Goal: Task Accomplishment & Management: Complete application form

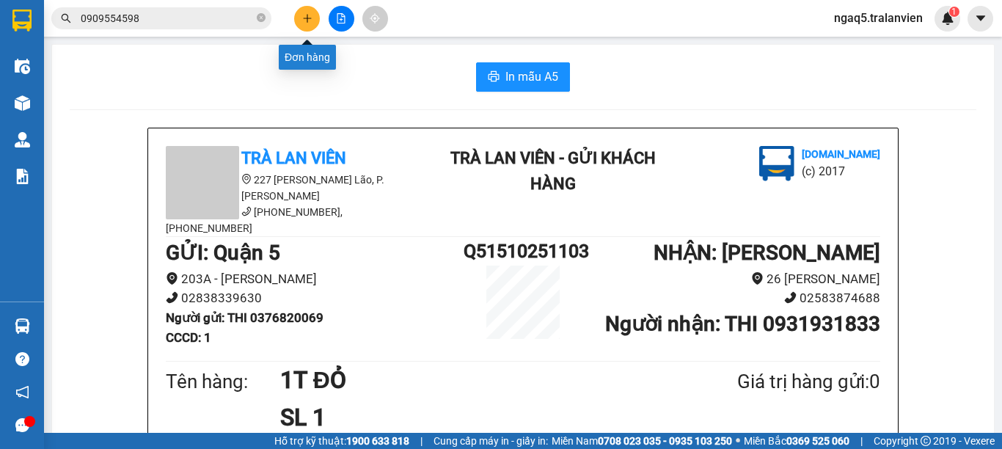
click at [303, 17] on icon "plus" at bounding box center [307, 18] width 10 height 10
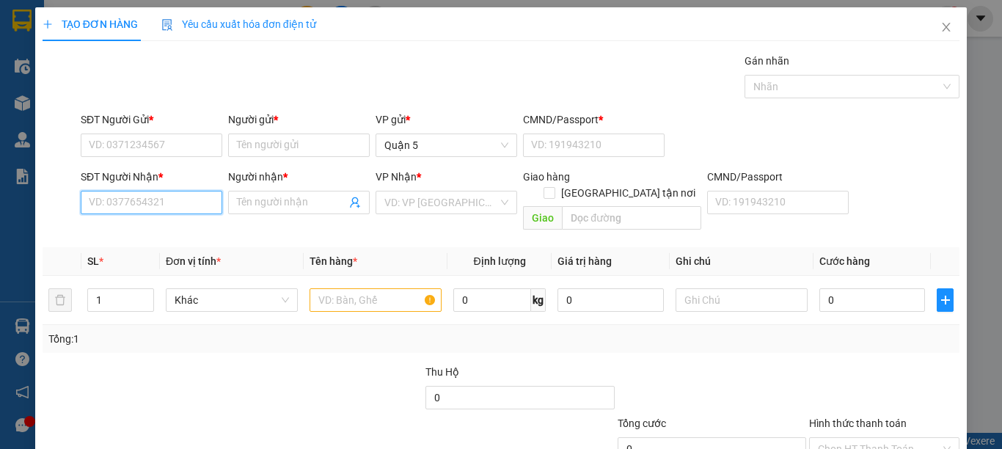
click at [164, 205] on input "SĐT Người Nhận *" at bounding box center [152, 202] width 142 height 23
type input "0944138179"
click at [187, 228] on div "0944138179 - HƯNG" at bounding box center [150, 232] width 122 height 16
type input "HƯNG"
type input "0944138179"
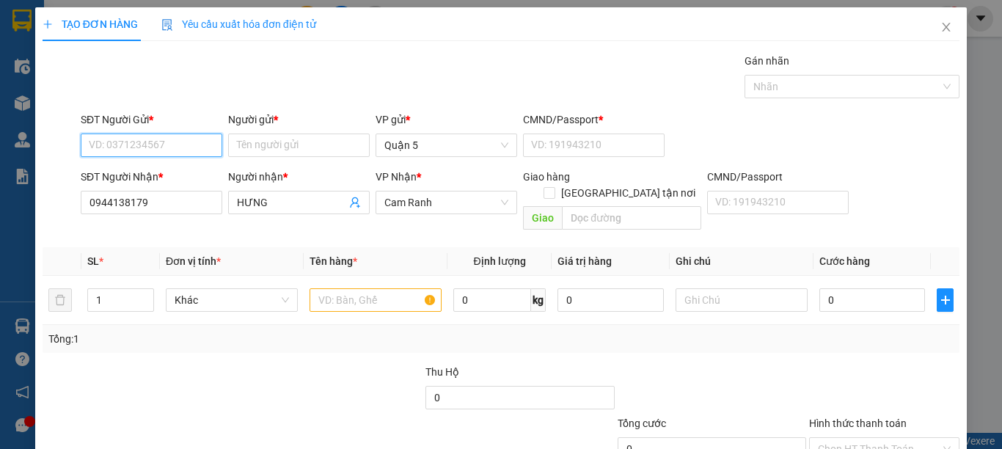
drag, startPoint x: 194, startPoint y: 145, endPoint x: 201, endPoint y: 133, distance: 13.5
click at [194, 145] on input "SĐT Người Gửi *" at bounding box center [152, 145] width 142 height 23
type input "0774242424"
click at [165, 174] on div "0774242424 - [PERSON_NAME]" at bounding box center [161, 175] width 145 height 16
type input "khánh"
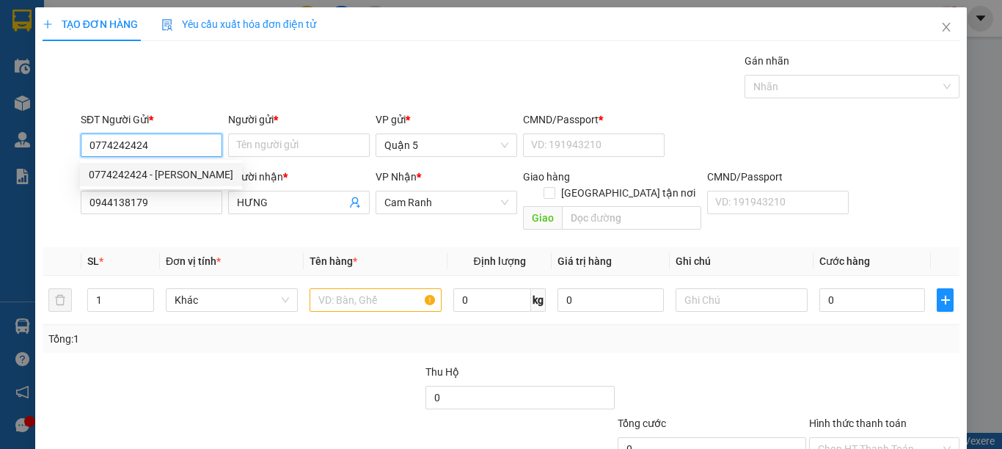
type input "025840551"
type input "0774242424"
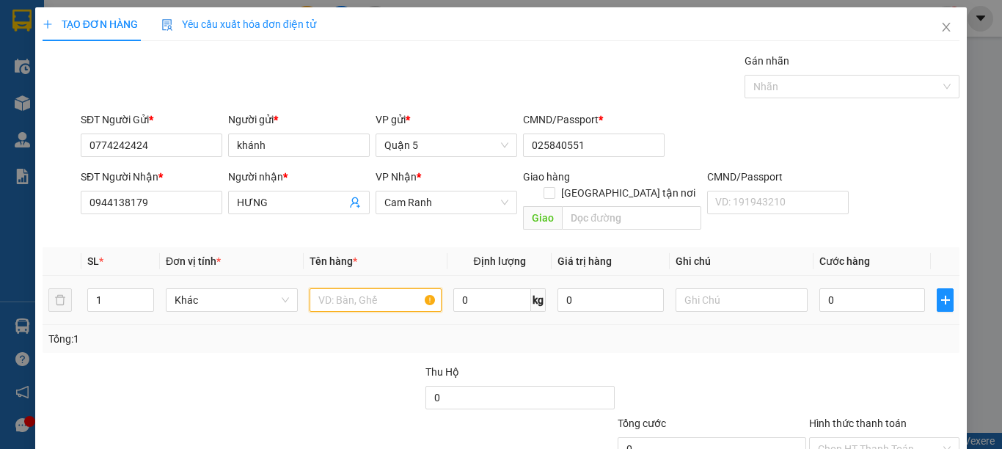
click at [365, 288] on input "text" at bounding box center [376, 299] width 132 height 23
type input "1H ĐEN"
click at [831, 288] on input "0" at bounding box center [873, 299] width 106 height 23
type input "3"
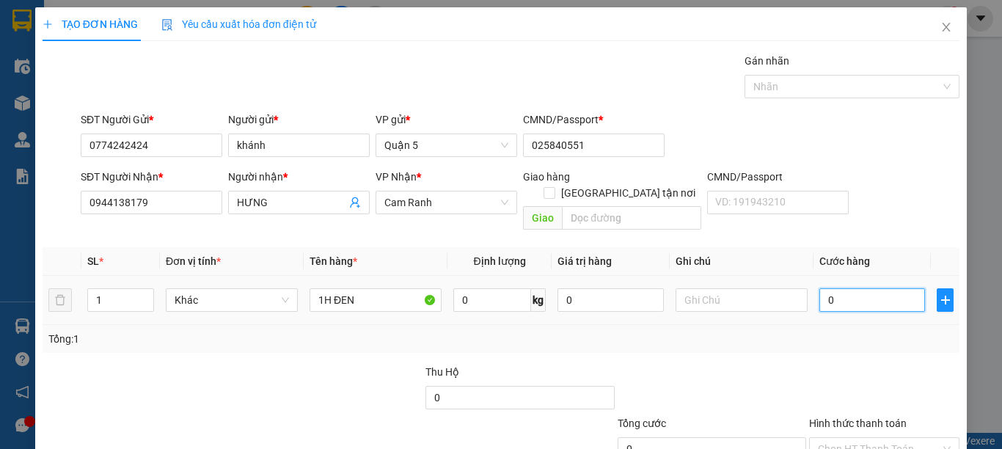
type input "3"
type input "30"
type input "30.000"
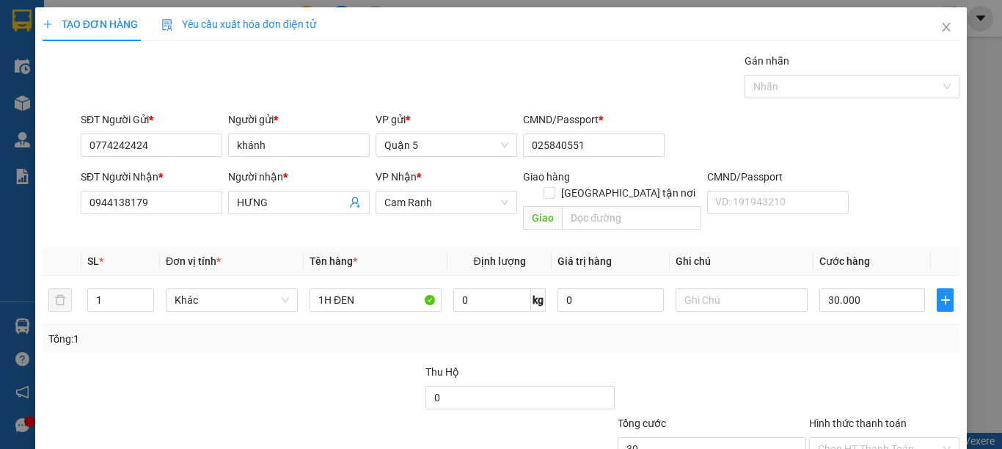
type input "30.000"
click at [874, 365] on div at bounding box center [884, 389] width 153 height 51
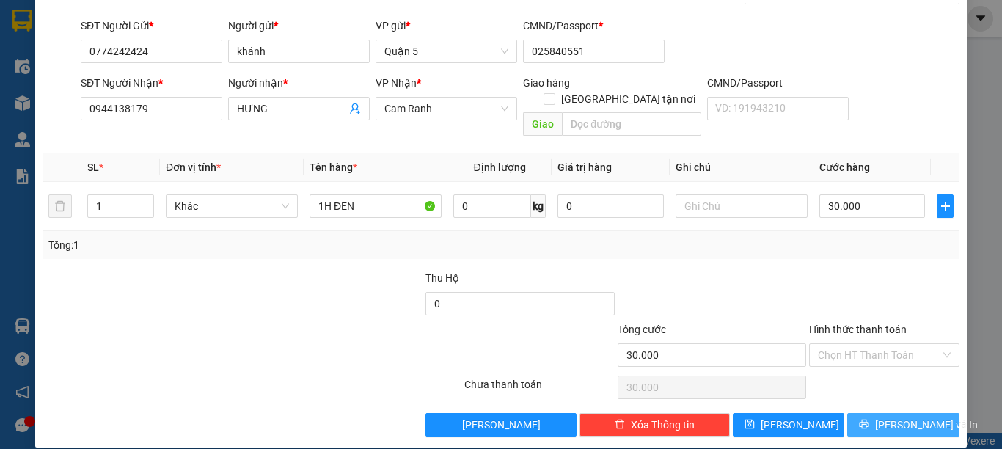
click at [894, 417] on button "[PERSON_NAME] và In" at bounding box center [903, 424] width 112 height 23
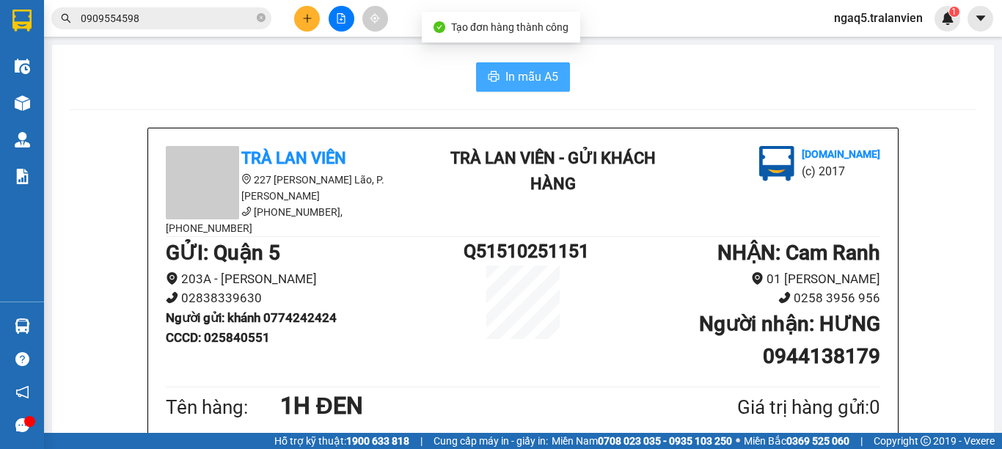
click at [515, 70] on span "In mẫu A5" at bounding box center [532, 77] width 53 height 18
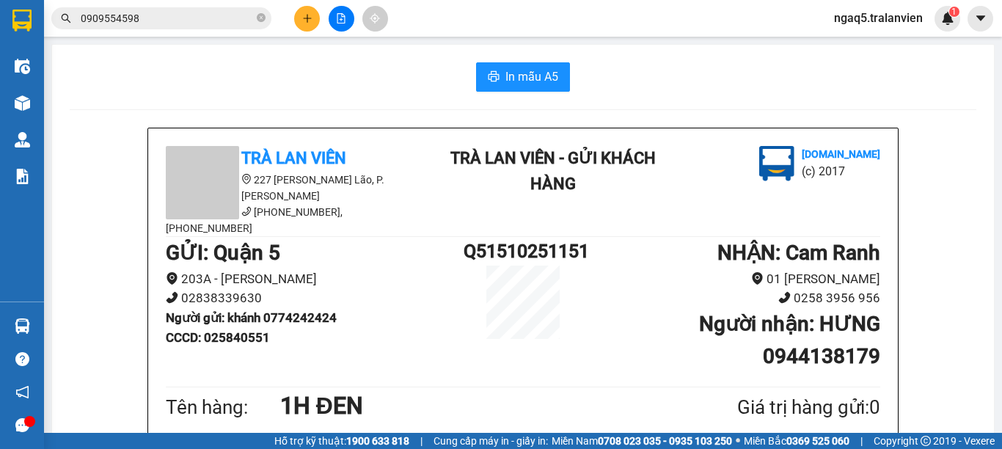
click at [302, 18] on button at bounding box center [307, 19] width 26 height 26
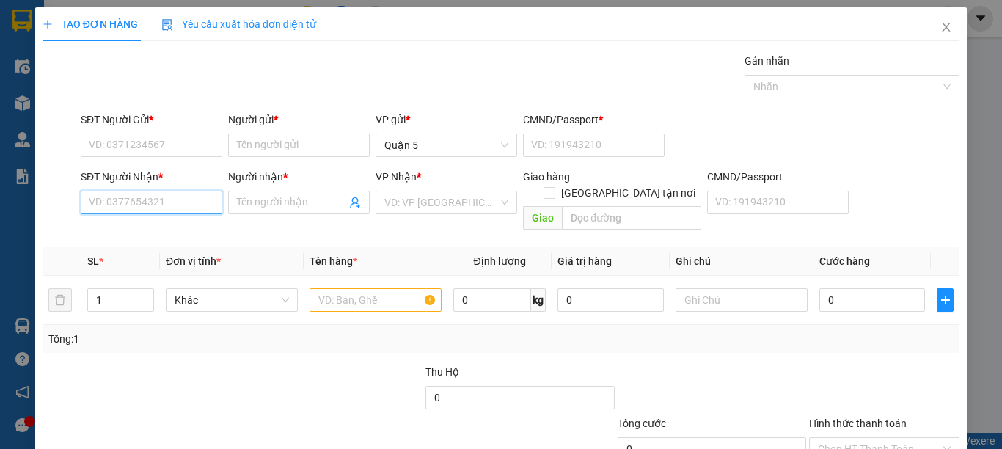
click at [175, 205] on input "SĐT Người Nhận *" at bounding box center [152, 202] width 142 height 23
click at [336, 288] on input "text" at bounding box center [376, 299] width 132 height 23
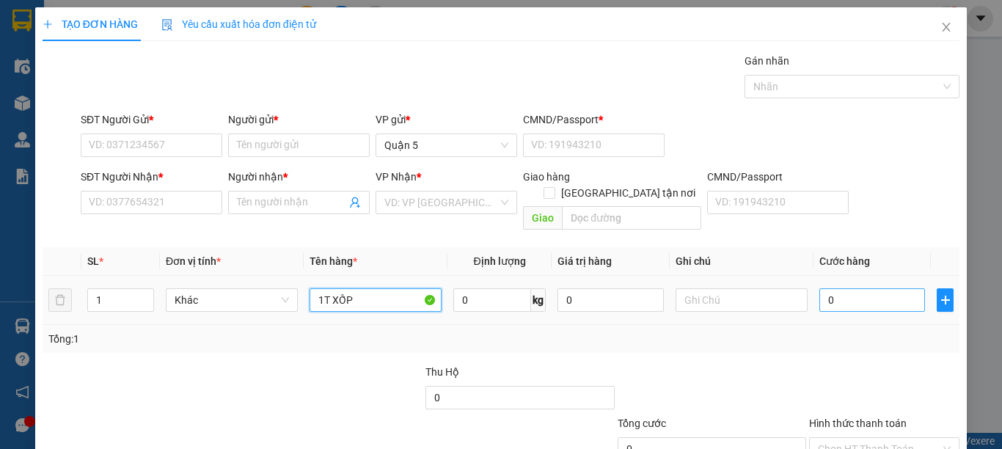
type input "1T XỐP"
click at [839, 288] on input "0" at bounding box center [873, 299] width 106 height 23
type input "1"
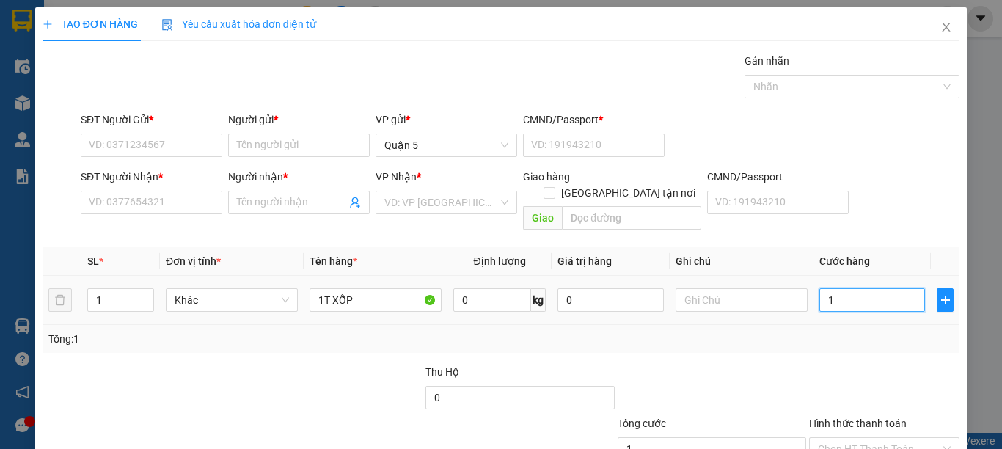
type input "12"
type input "120"
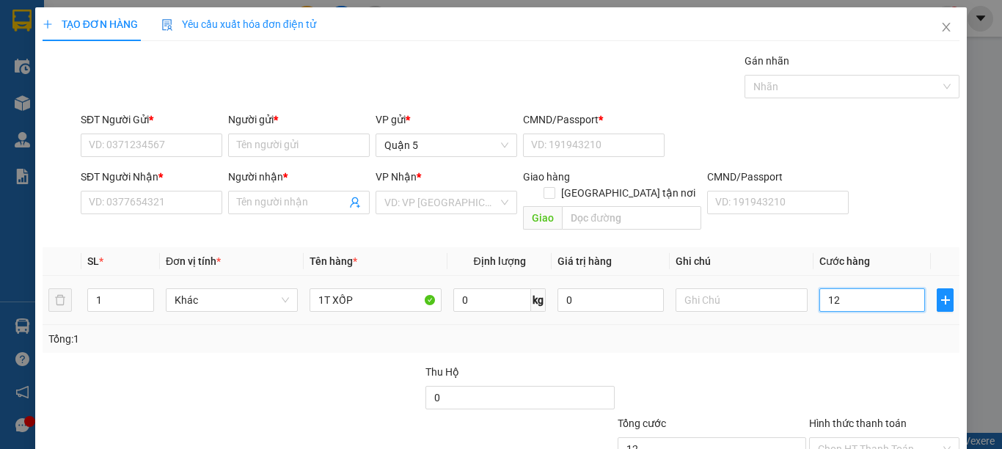
type input "120"
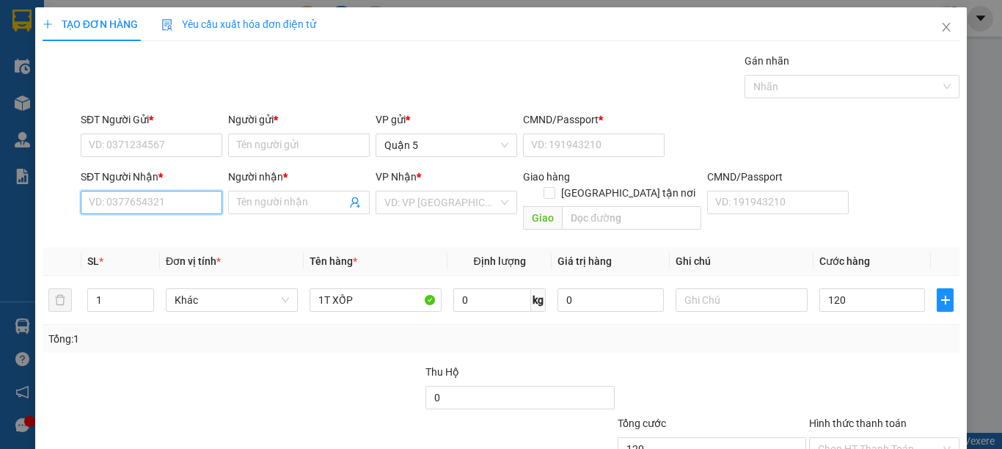
type input "120.000"
click at [140, 203] on input "SĐT Người Nhận *" at bounding box center [152, 202] width 142 height 23
type input "032023643"
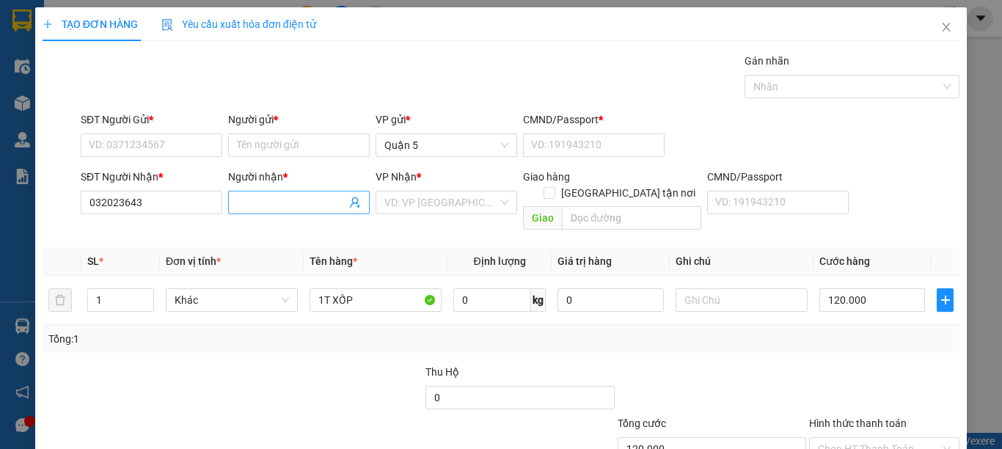
click at [301, 208] on input "Người nhận *" at bounding box center [291, 202] width 109 height 16
type input "D"
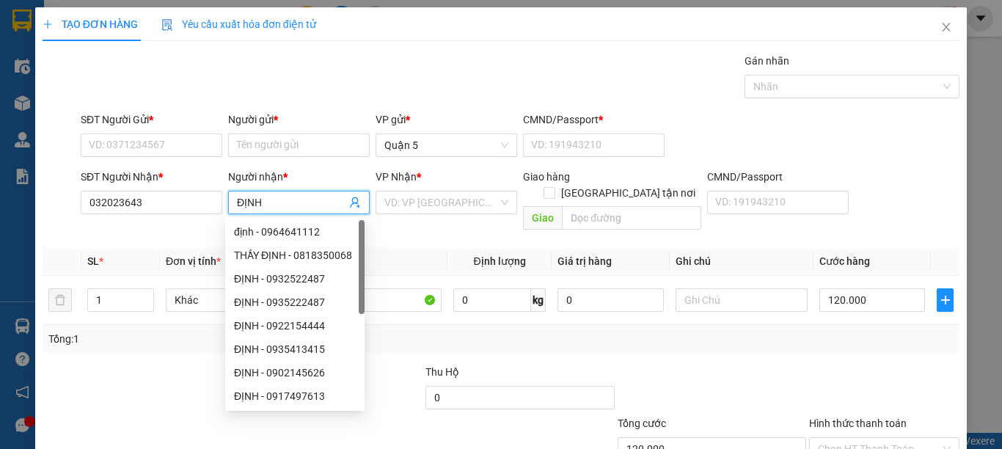
type input "ĐỊNH"
click at [470, 215] on div "VP Nhận * VD: VP [GEOGRAPHIC_DATA]" at bounding box center [447, 194] width 142 height 51
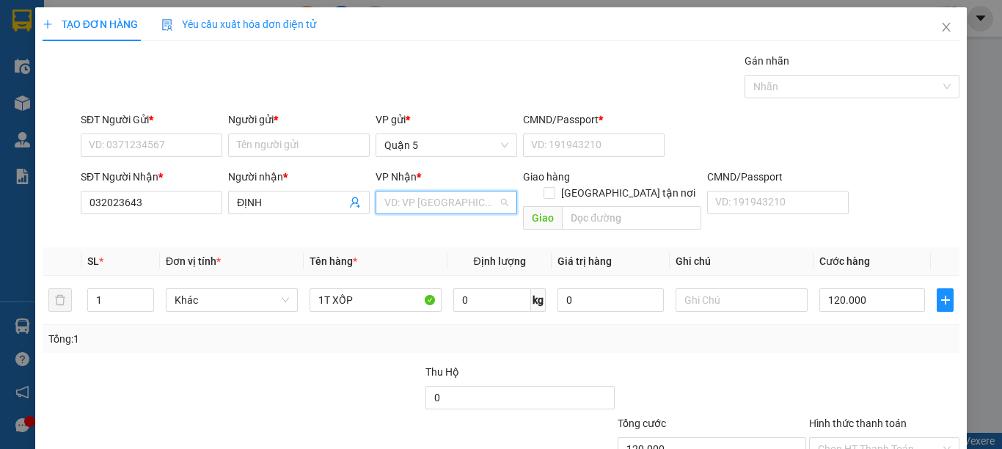
click at [470, 204] on input "search" at bounding box center [441, 202] width 114 height 22
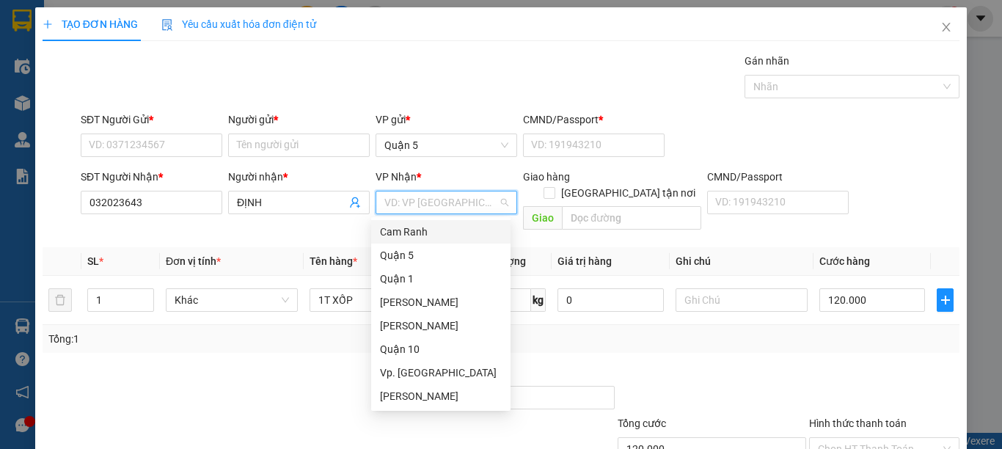
click at [422, 233] on div "Cam Ranh" at bounding box center [441, 232] width 122 height 16
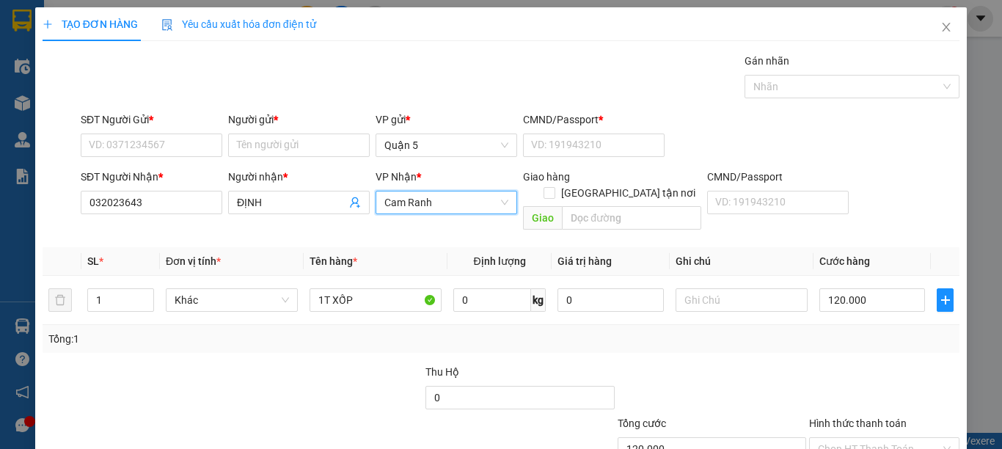
click at [434, 206] on span "Cam Ranh" at bounding box center [446, 202] width 124 height 22
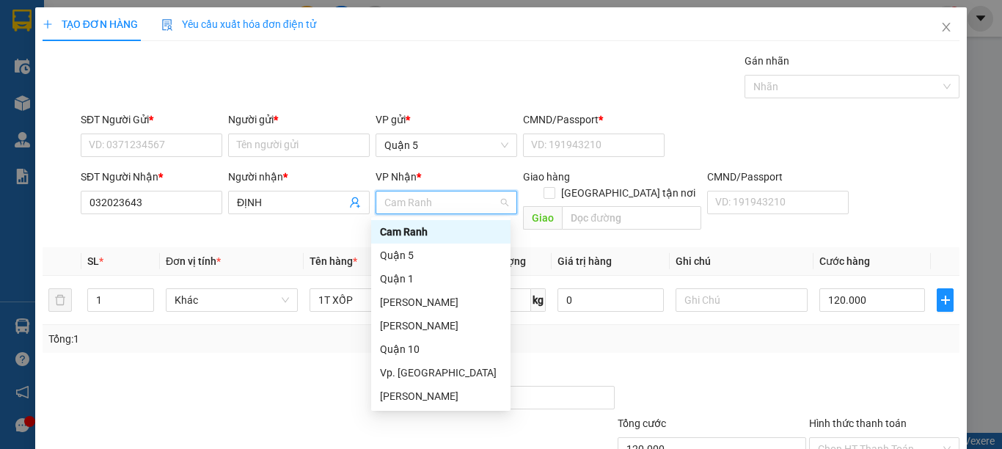
click at [434, 205] on span "Cam Ranh" at bounding box center [446, 202] width 124 height 22
click at [417, 321] on div "[PERSON_NAME]" at bounding box center [441, 326] width 122 height 16
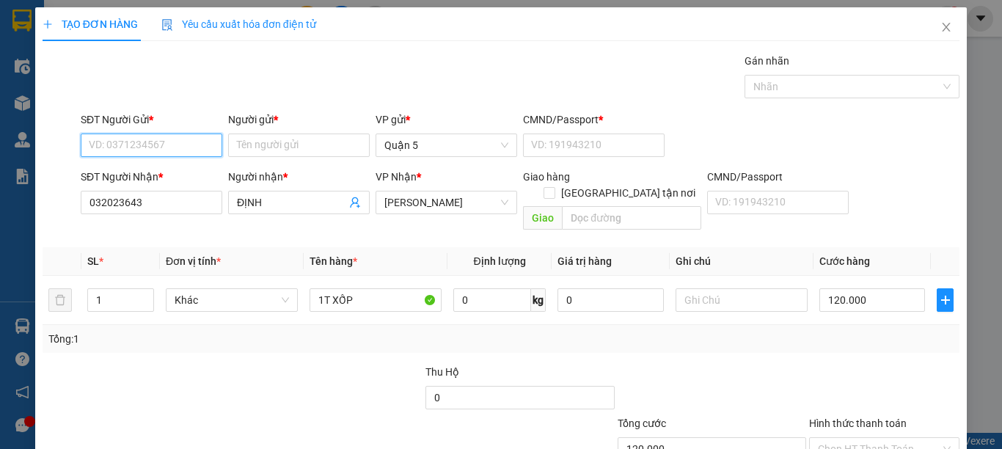
click at [164, 141] on input "SĐT Người Gửi *" at bounding box center [152, 145] width 142 height 23
type input "2"
click at [201, 331] on div "Tổng: 1" at bounding box center [218, 339] width 340 height 16
click at [142, 148] on input "SĐT Người Gửi *" at bounding box center [152, 145] width 142 height 23
click at [135, 172] on div "0764810226 - MINH" at bounding box center [150, 175] width 122 height 16
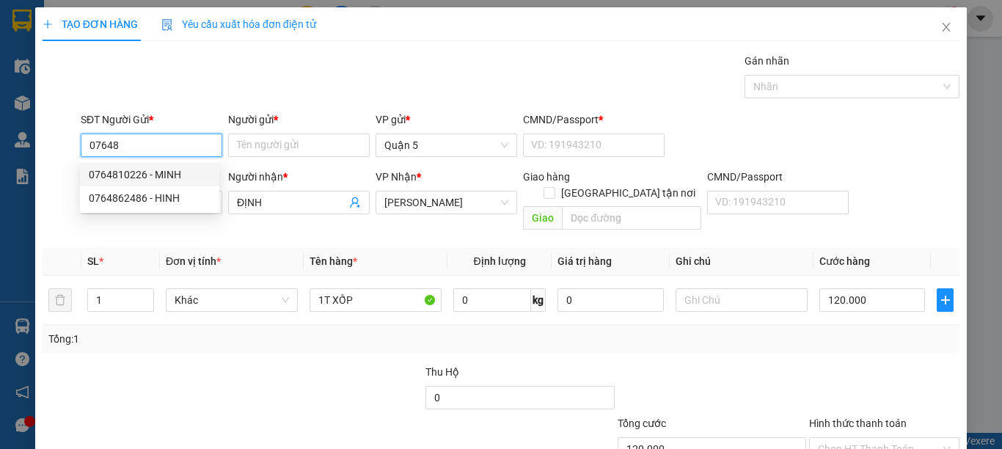
type input "0764810226"
type input "MINH"
type input "1"
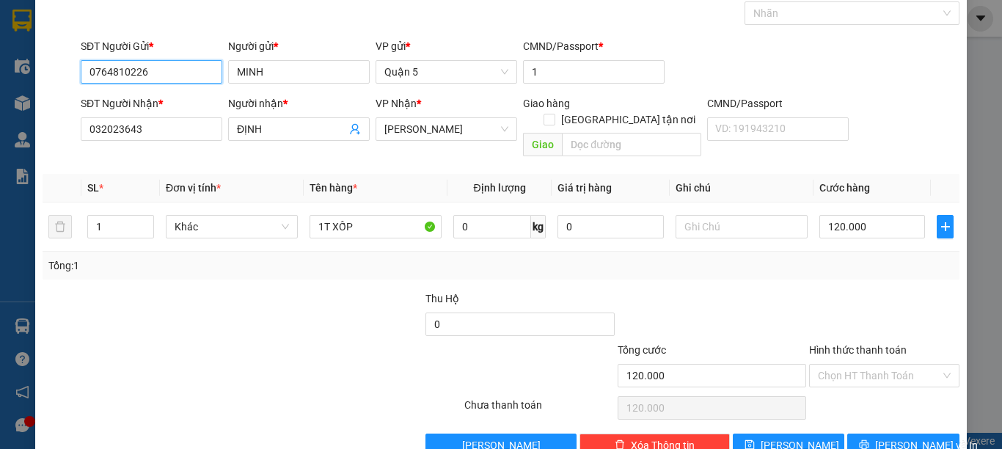
scroll to position [94, 0]
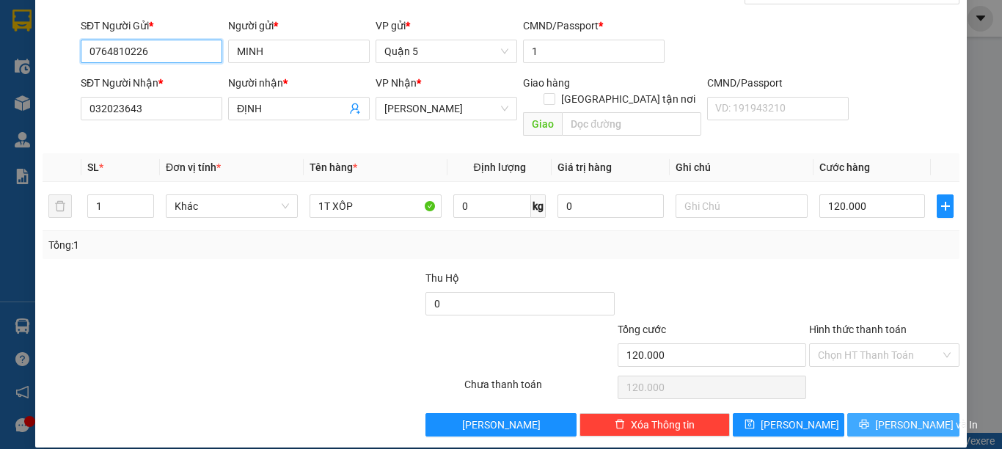
type input "0764810226"
click at [889, 417] on span "[PERSON_NAME] và In" at bounding box center [926, 425] width 103 height 16
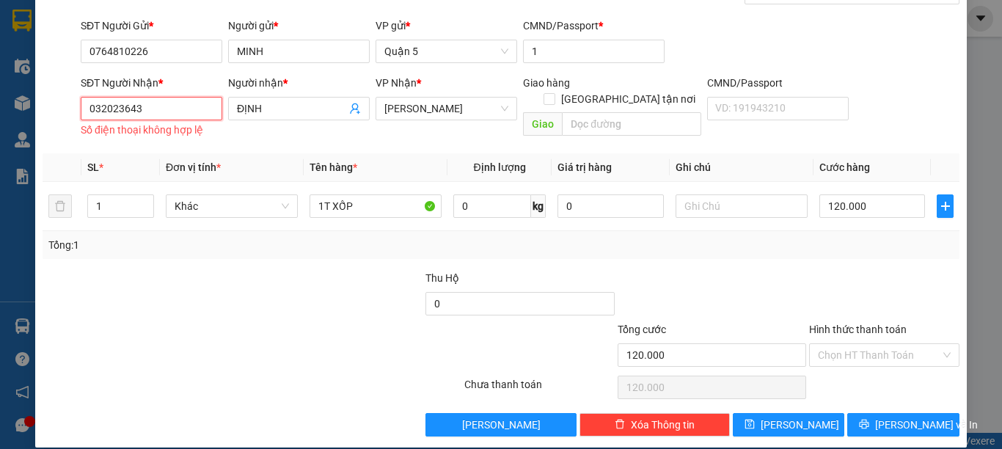
click at [172, 112] on input "032023643" at bounding box center [152, 108] width 142 height 23
click at [93, 107] on input "032023643" at bounding box center [152, 108] width 142 height 23
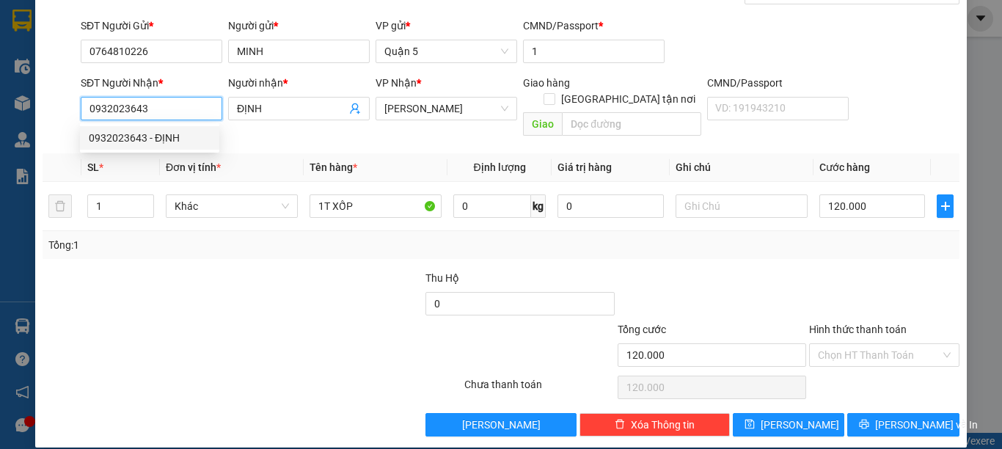
click at [108, 139] on div "0932023643 - ĐỊNH" at bounding box center [150, 138] width 122 height 16
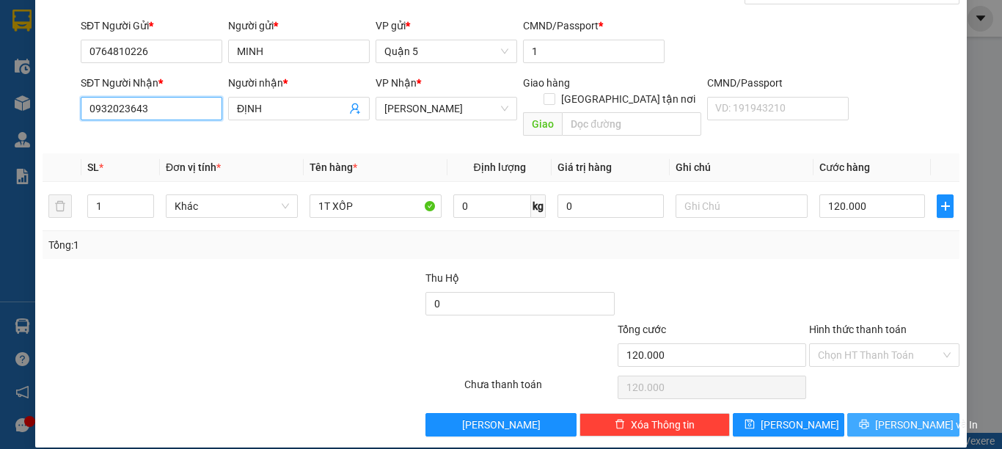
type input "0932023643"
drag, startPoint x: 889, startPoint y: 404, endPoint x: 862, endPoint y: 371, distance: 41.7
click at [889, 417] on span "[PERSON_NAME] và In" at bounding box center [926, 425] width 103 height 16
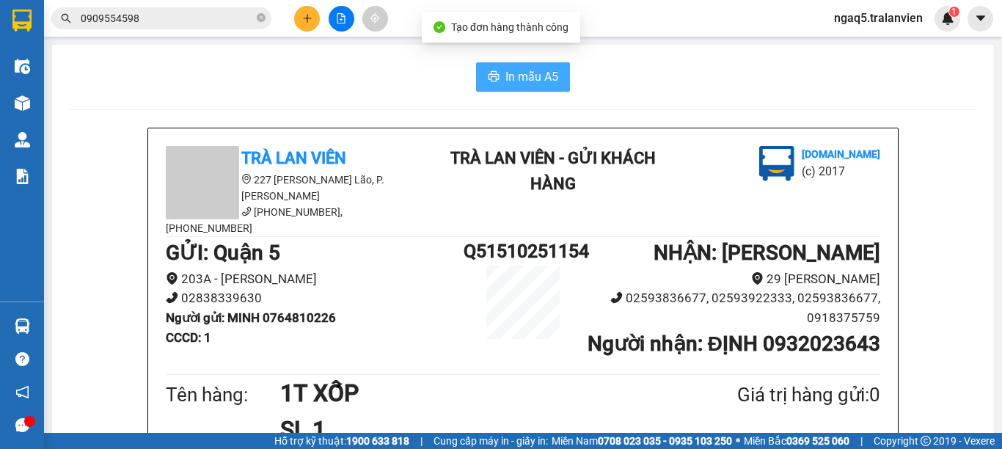
click at [514, 76] on span "In mẫu A5" at bounding box center [532, 77] width 53 height 18
